Goal: Task Accomplishment & Management: Use online tool/utility

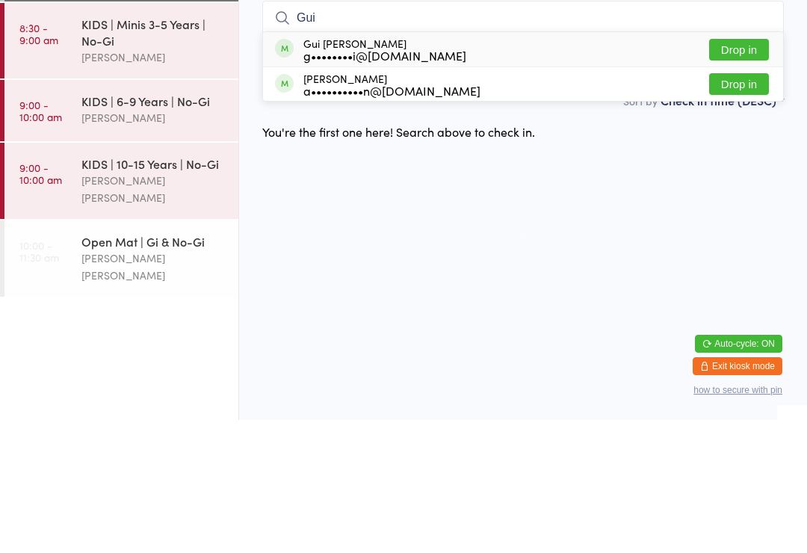
type input "Gui"
click at [727, 172] on button "Drop in" at bounding box center [740, 183] width 60 height 22
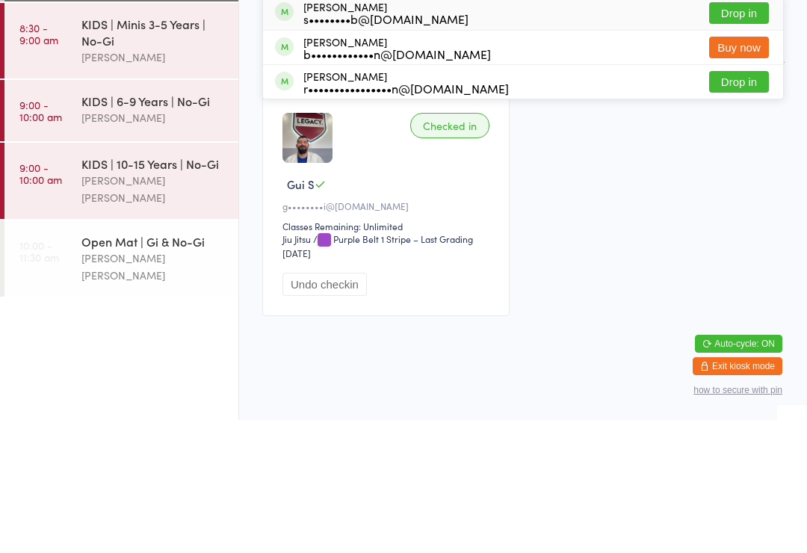
type input "Sha"
click at [741, 135] on button "Drop in" at bounding box center [740, 146] width 60 height 22
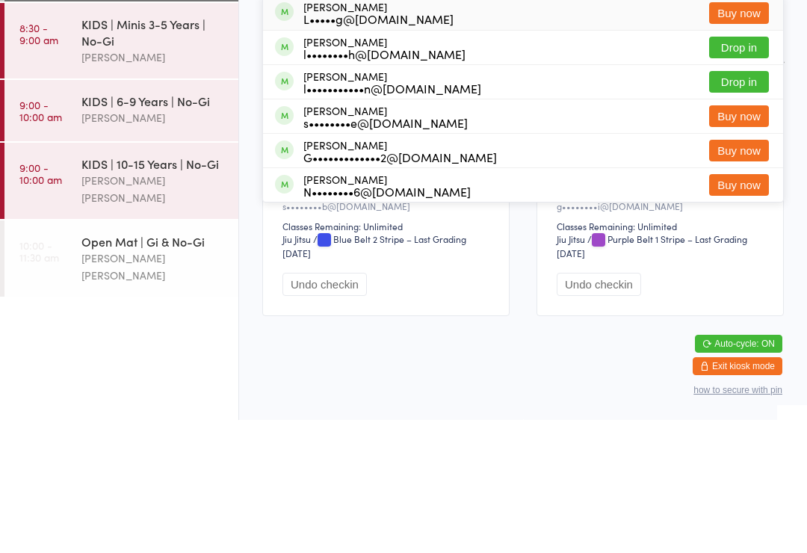
scroll to position [56, 0]
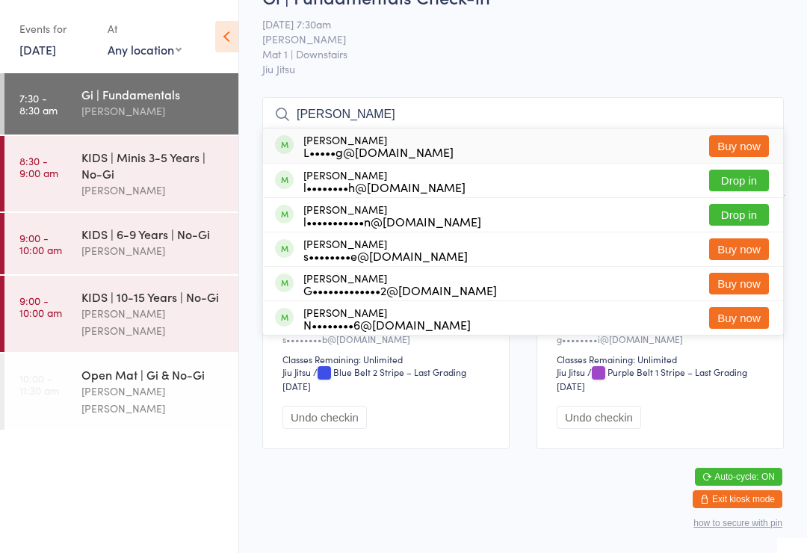
click at [407, 479] on html "You have now entered Kiosk Mode. Members will be able to check themselves in us…" at bounding box center [403, 239] width 807 height 553
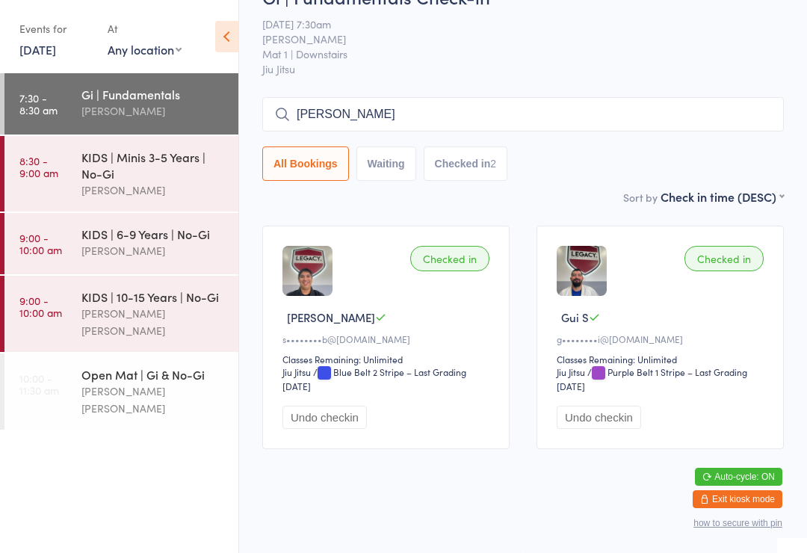
scroll to position [0, 0]
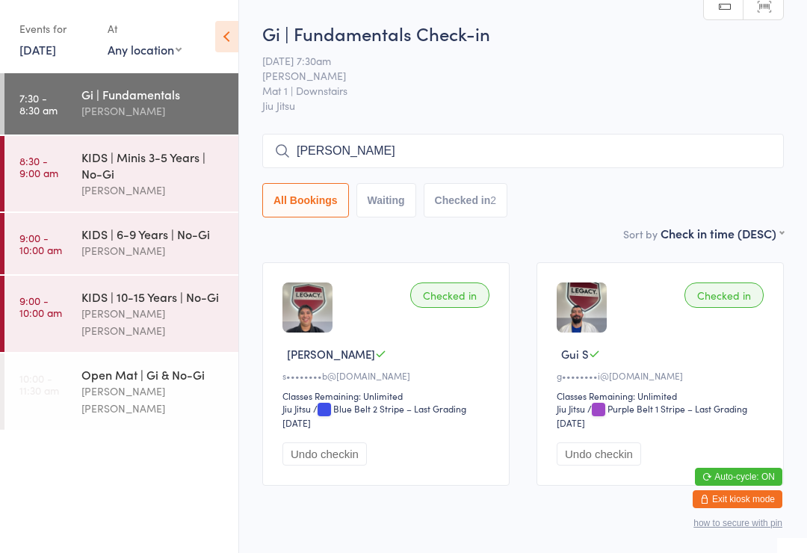
click at [486, 148] on input "[PERSON_NAME]" at bounding box center [523, 151] width 522 height 34
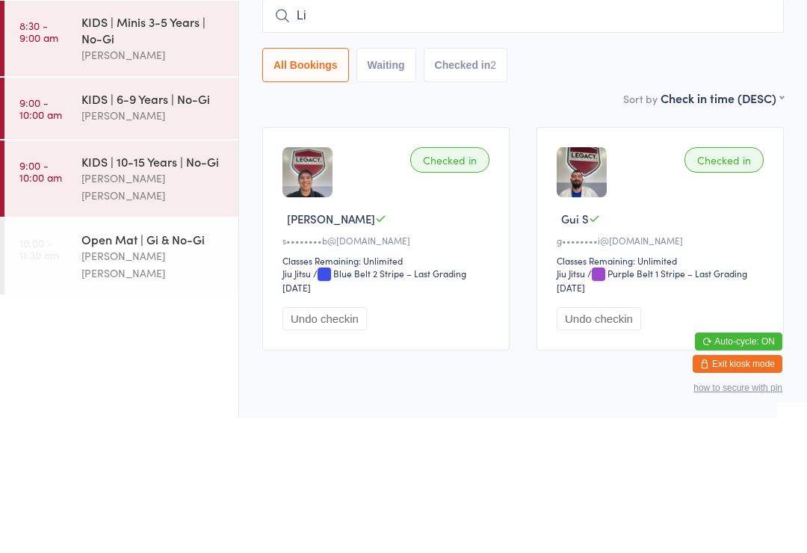
type input "L"
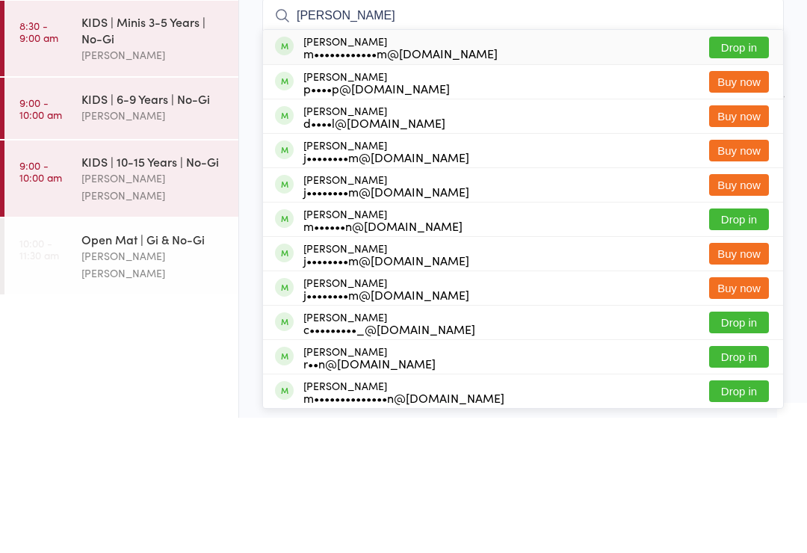
type input "[PERSON_NAME]"
click at [737, 172] on button "Drop in" at bounding box center [740, 183] width 60 height 22
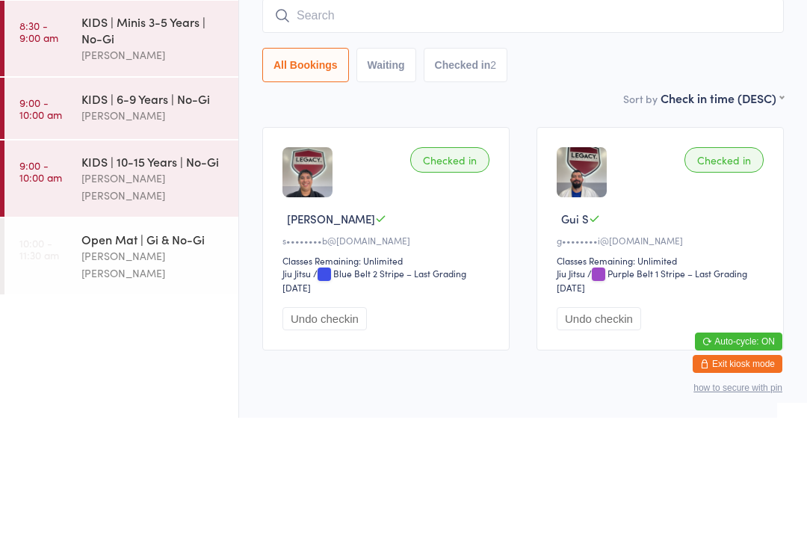
scroll to position [56, 0]
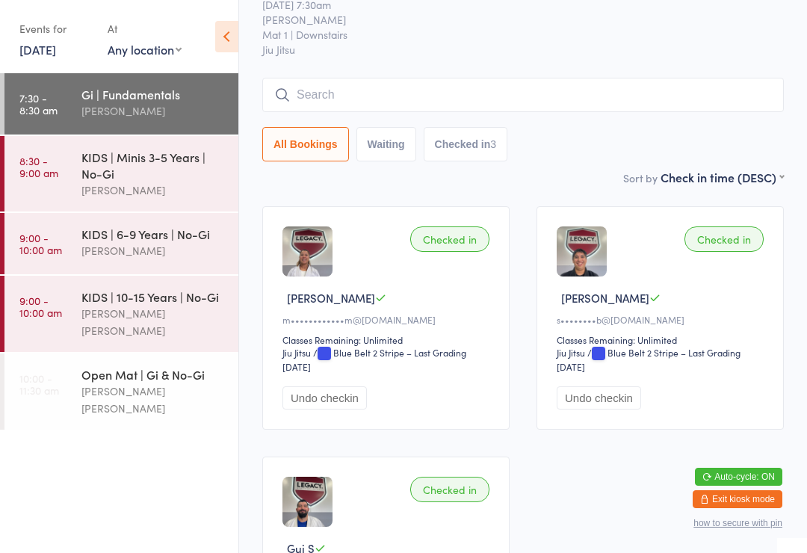
click at [392, 85] on input "search" at bounding box center [523, 95] width 522 height 34
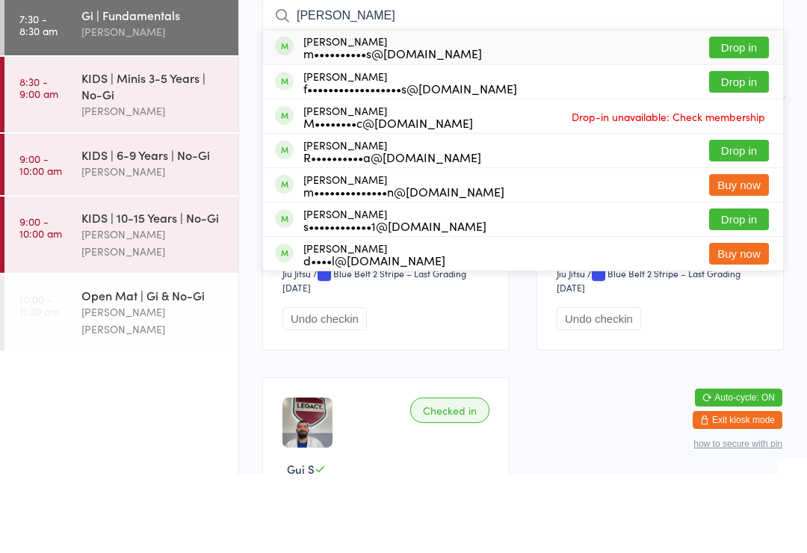
type input "[PERSON_NAME]"
click at [734, 150] on button "Drop in" at bounding box center [740, 161] width 60 height 22
